Goal: Task Accomplishment & Management: Use online tool/utility

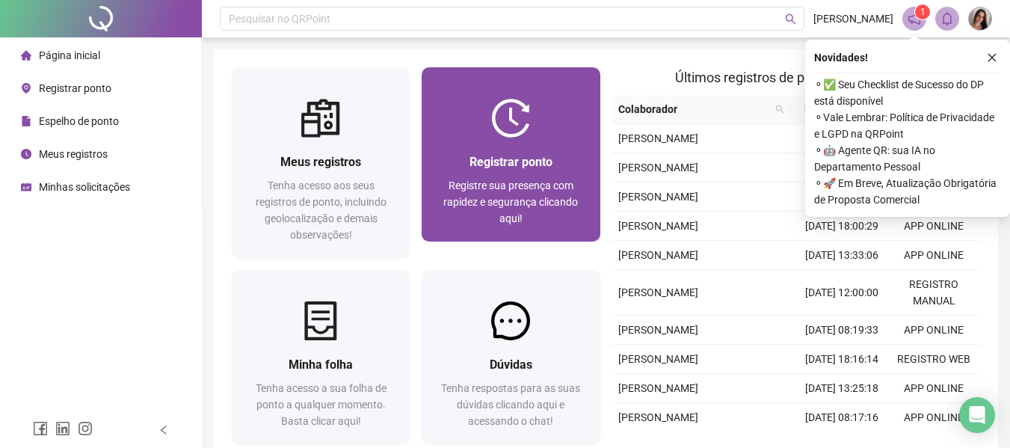
click at [490, 159] on span "Registrar ponto" at bounding box center [511, 162] width 83 height 14
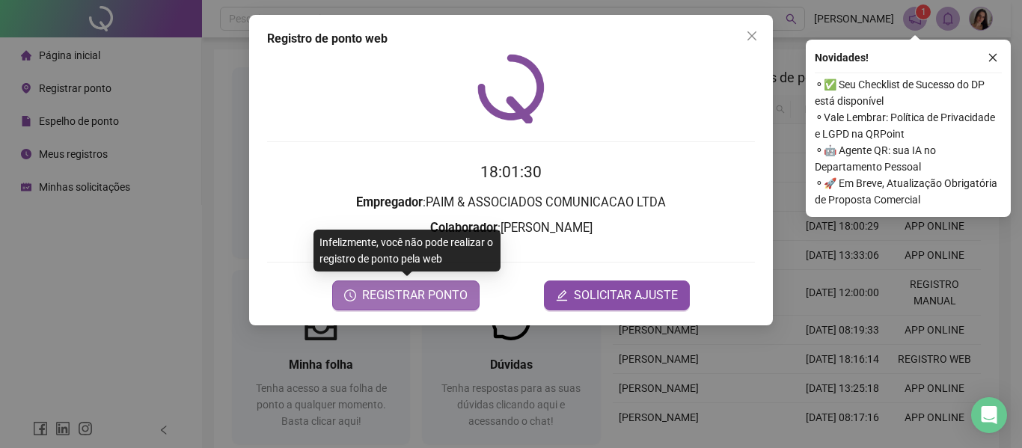
click at [404, 296] on span "REGISTRAR PONTO" at bounding box center [414, 295] width 105 height 18
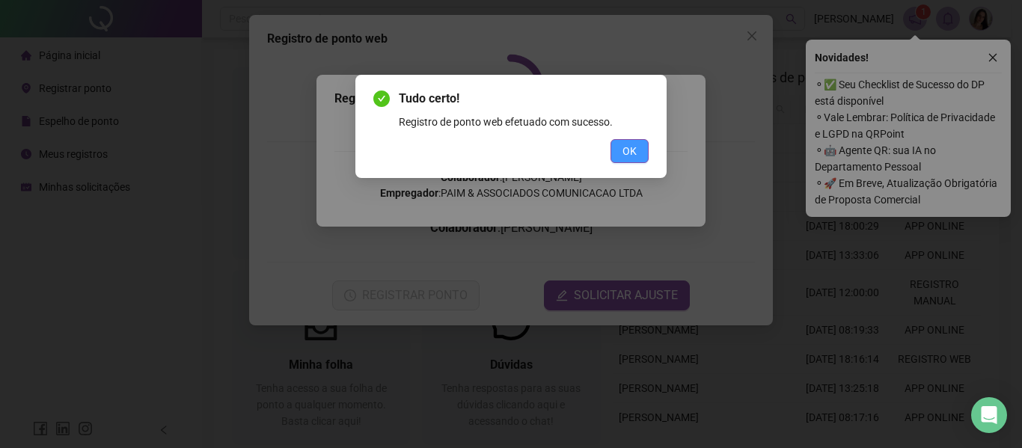
click at [621, 150] on button "OK" at bounding box center [629, 151] width 38 height 24
